Goal: Find specific page/section: Find specific page/section

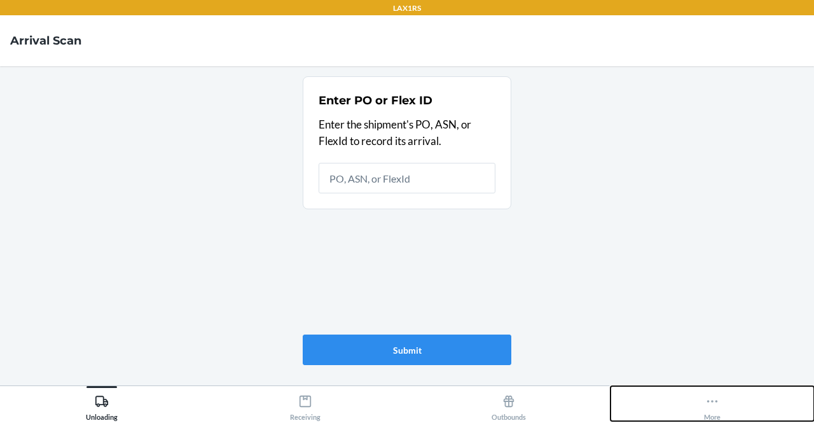
click at [707, 408] on div "More" at bounding box center [712, 405] width 17 height 32
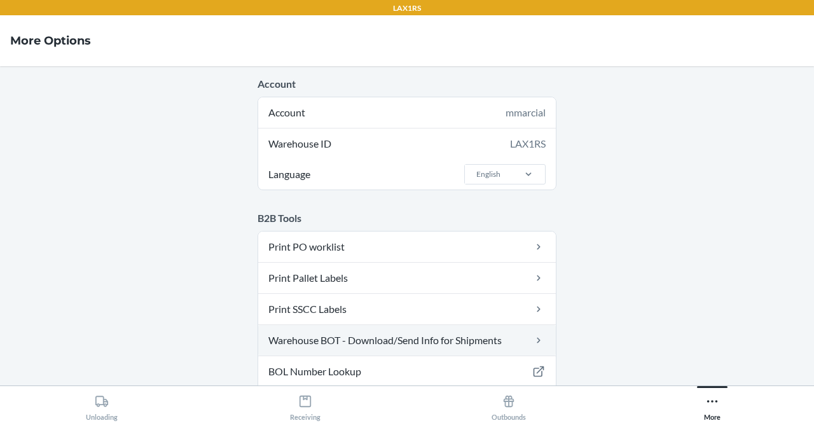
click at [449, 337] on link "Warehouse BOT - Download/Send Info for Shipments" at bounding box center [406, 340] width 297 height 31
